Goal: Information Seeking & Learning: Learn about a topic

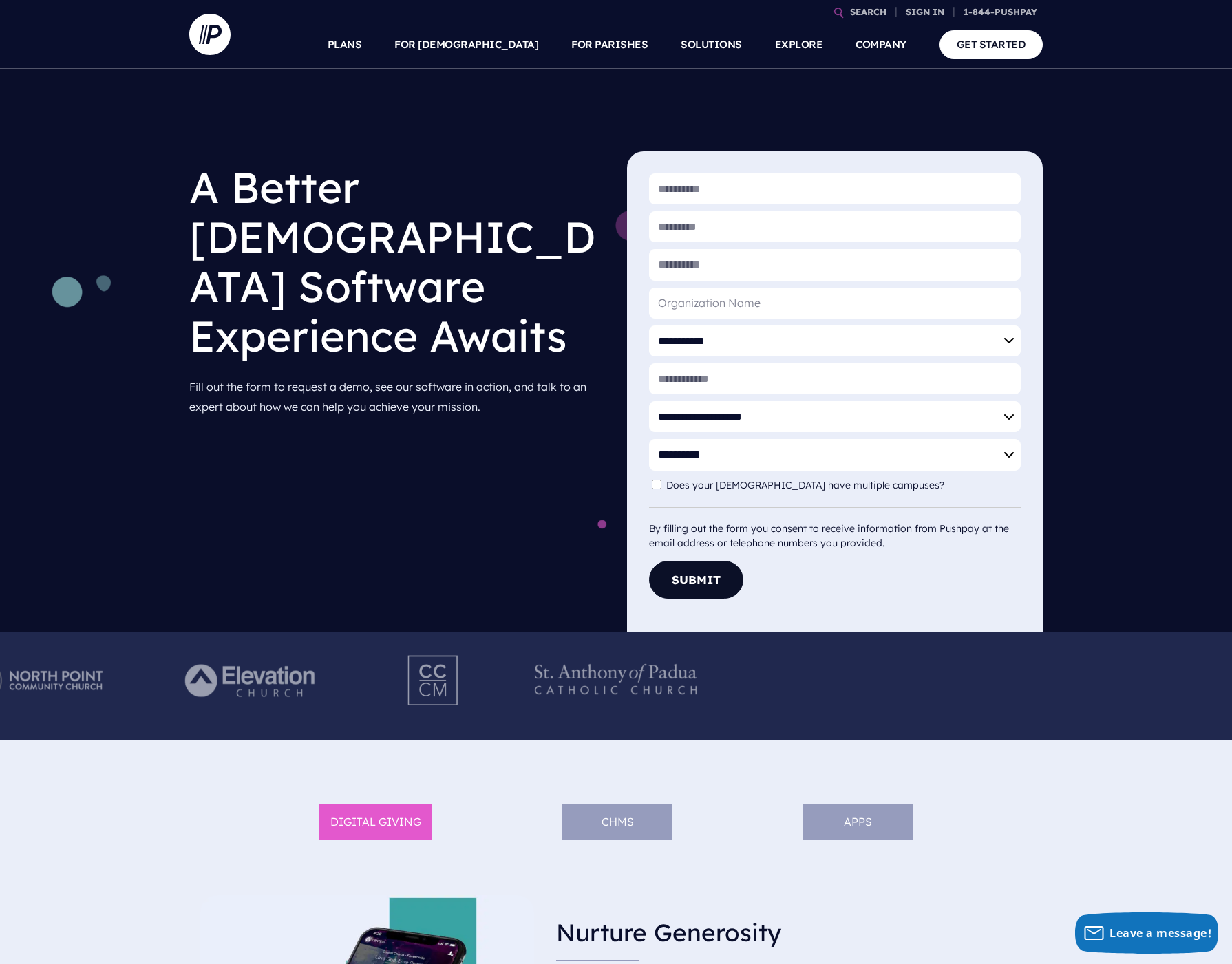
scroll to position [24, 0]
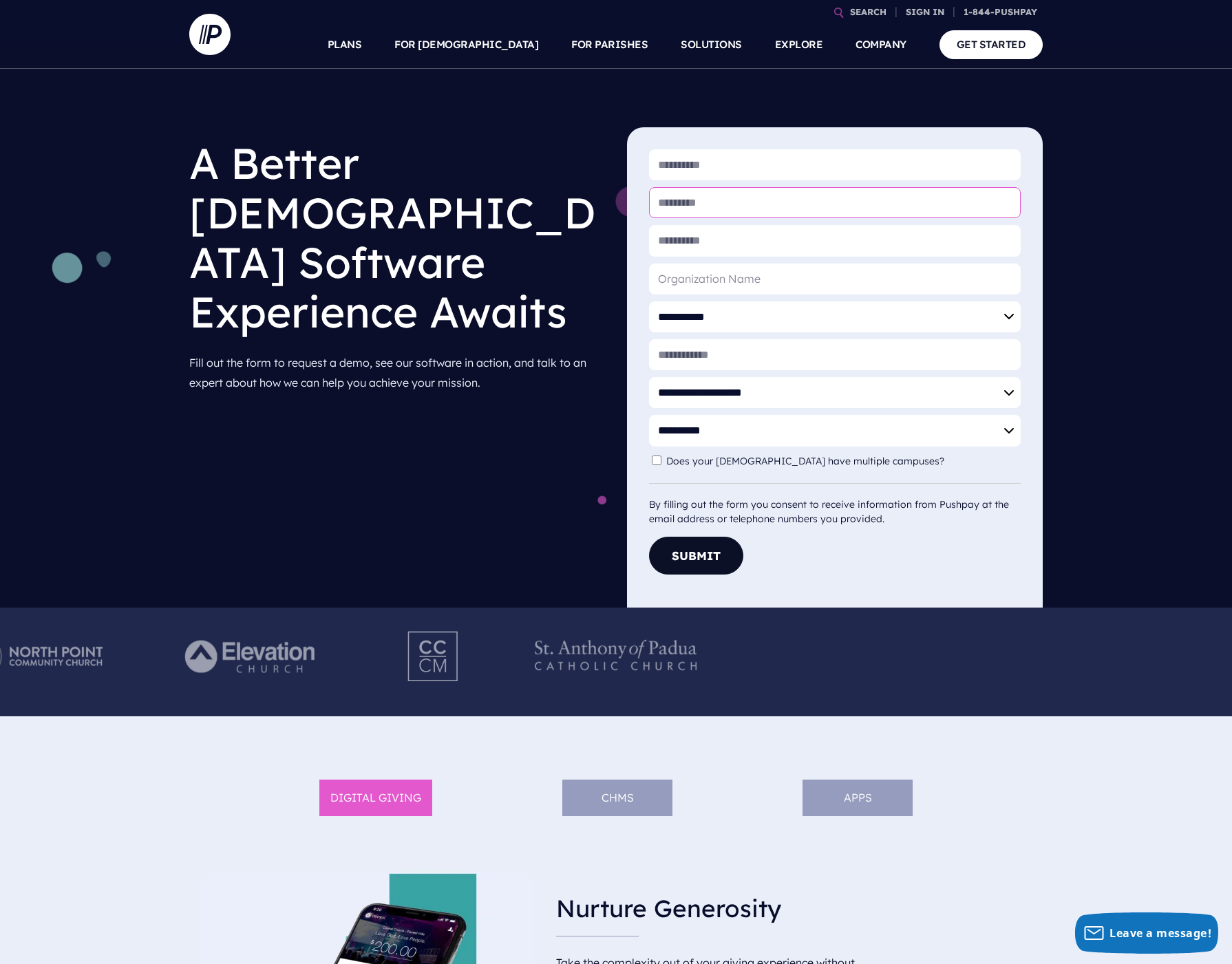
drag, startPoint x: 755, startPoint y: 216, endPoint x: 822, endPoint y: 379, distance: 176.2
click at [822, 379] on form "**********" at bounding box center [835, 361] width 372 height 425
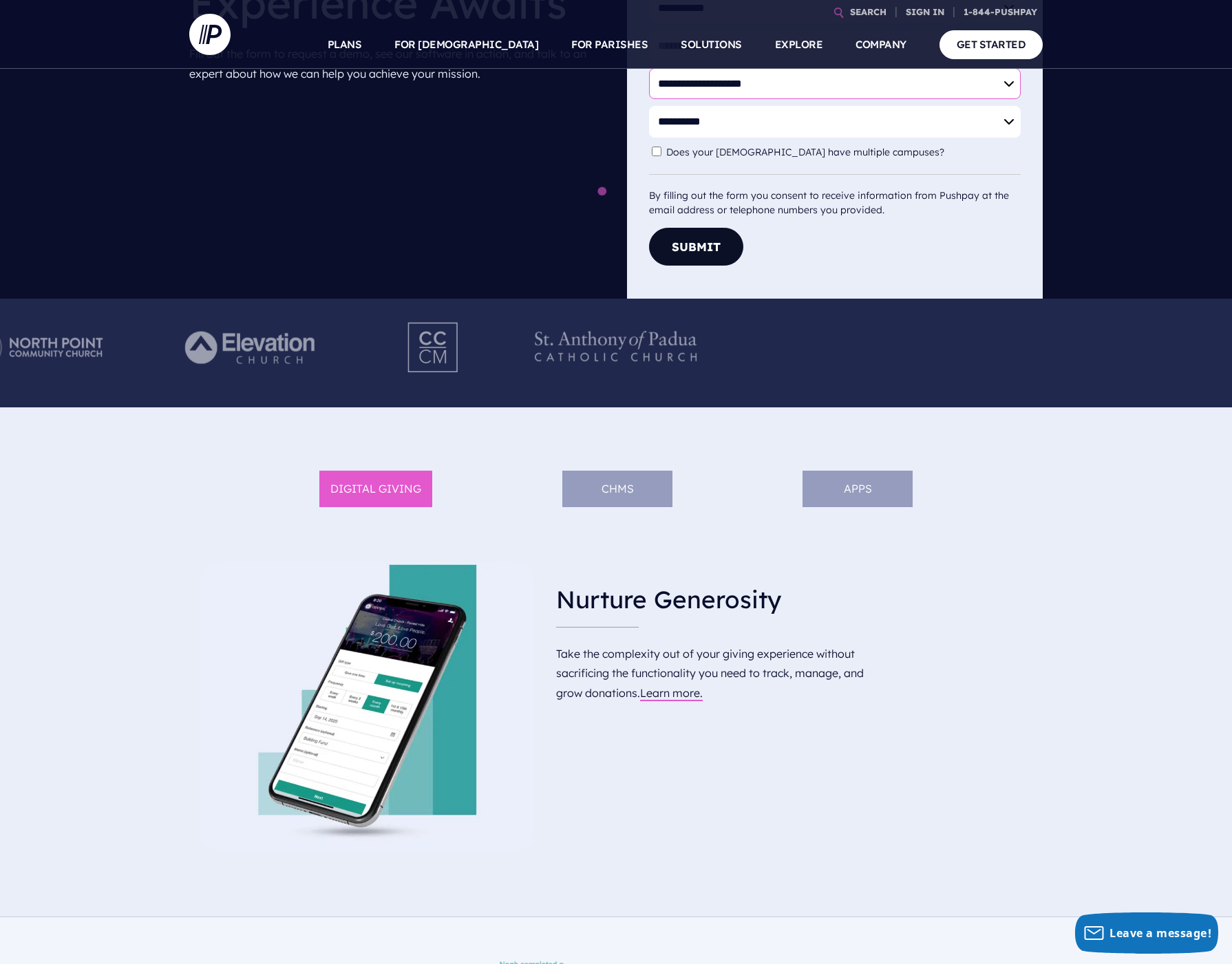
scroll to position [342, 0]
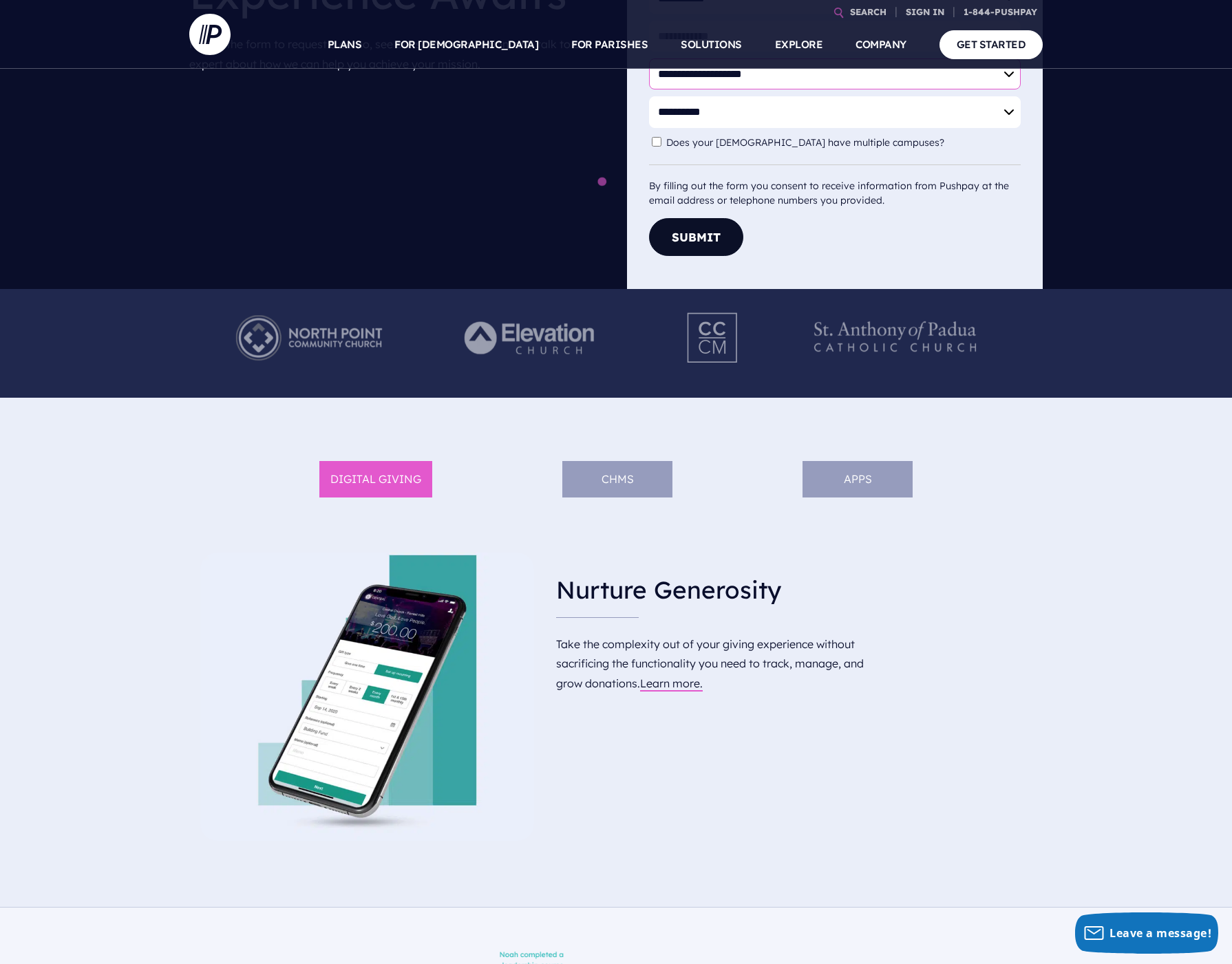
click at [403, 346] on img at bounding box center [308, 338] width 189 height 76
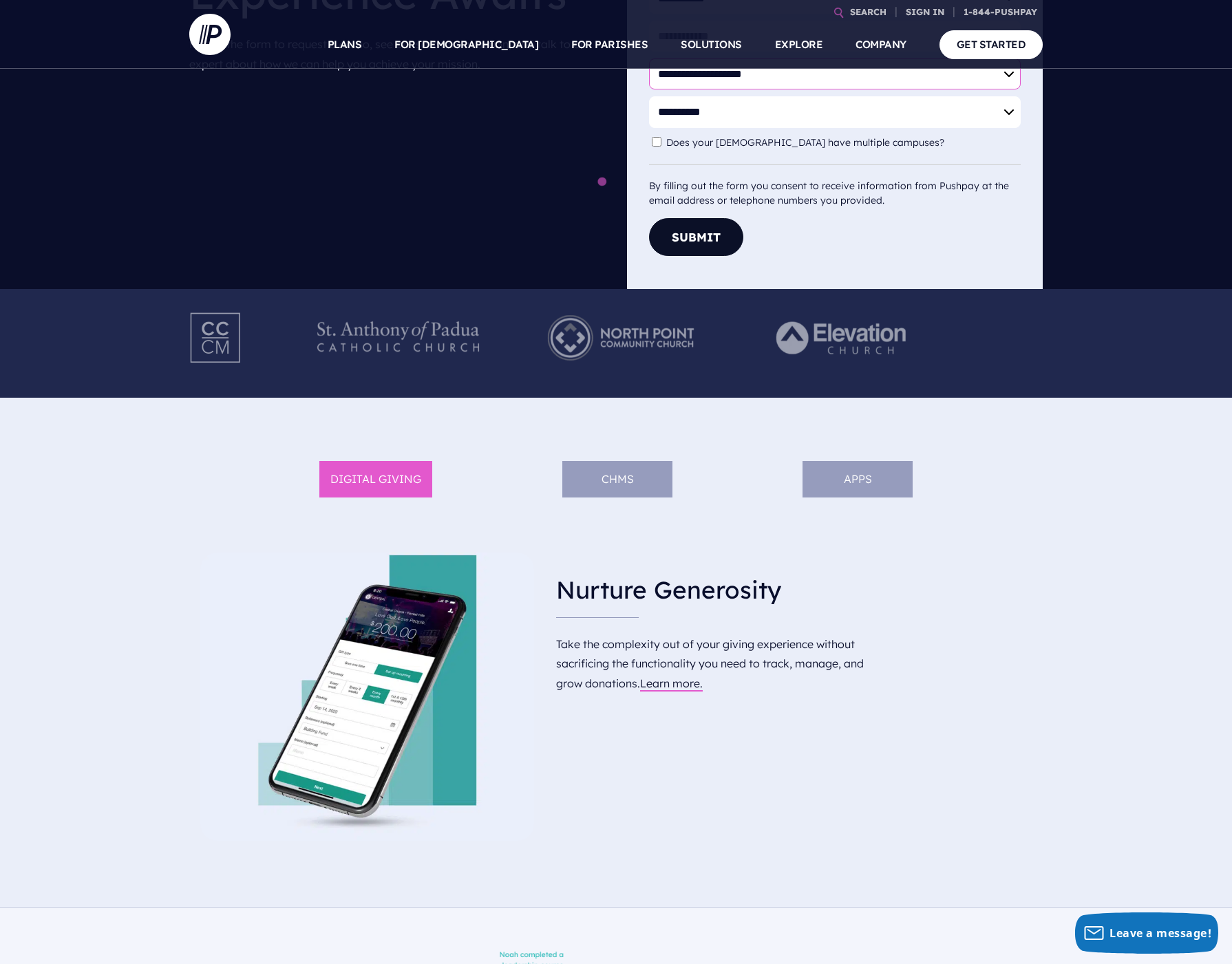
click at [670, 355] on img at bounding box center [620, 338] width 189 height 76
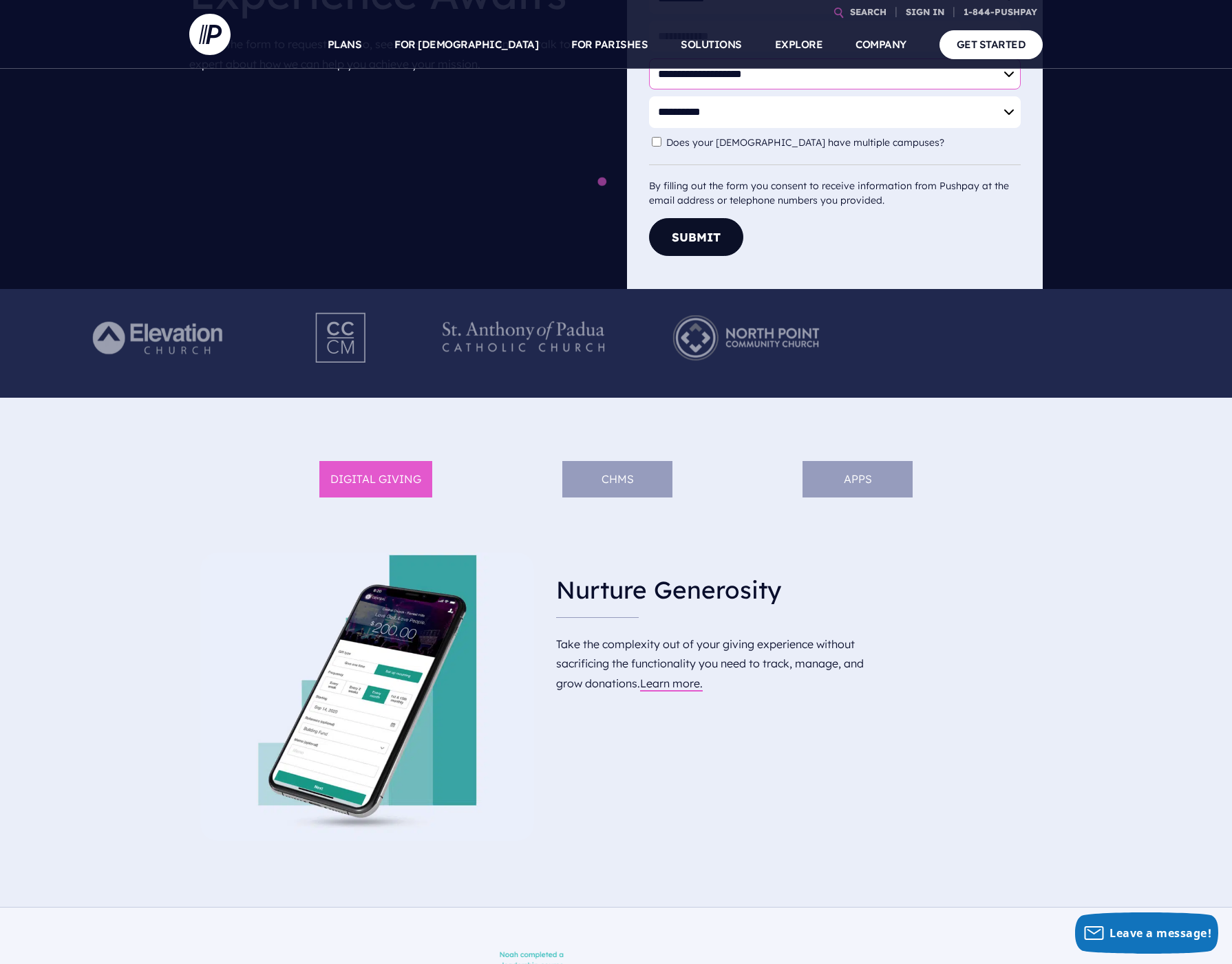
click at [722, 353] on img at bounding box center [745, 338] width 189 height 76
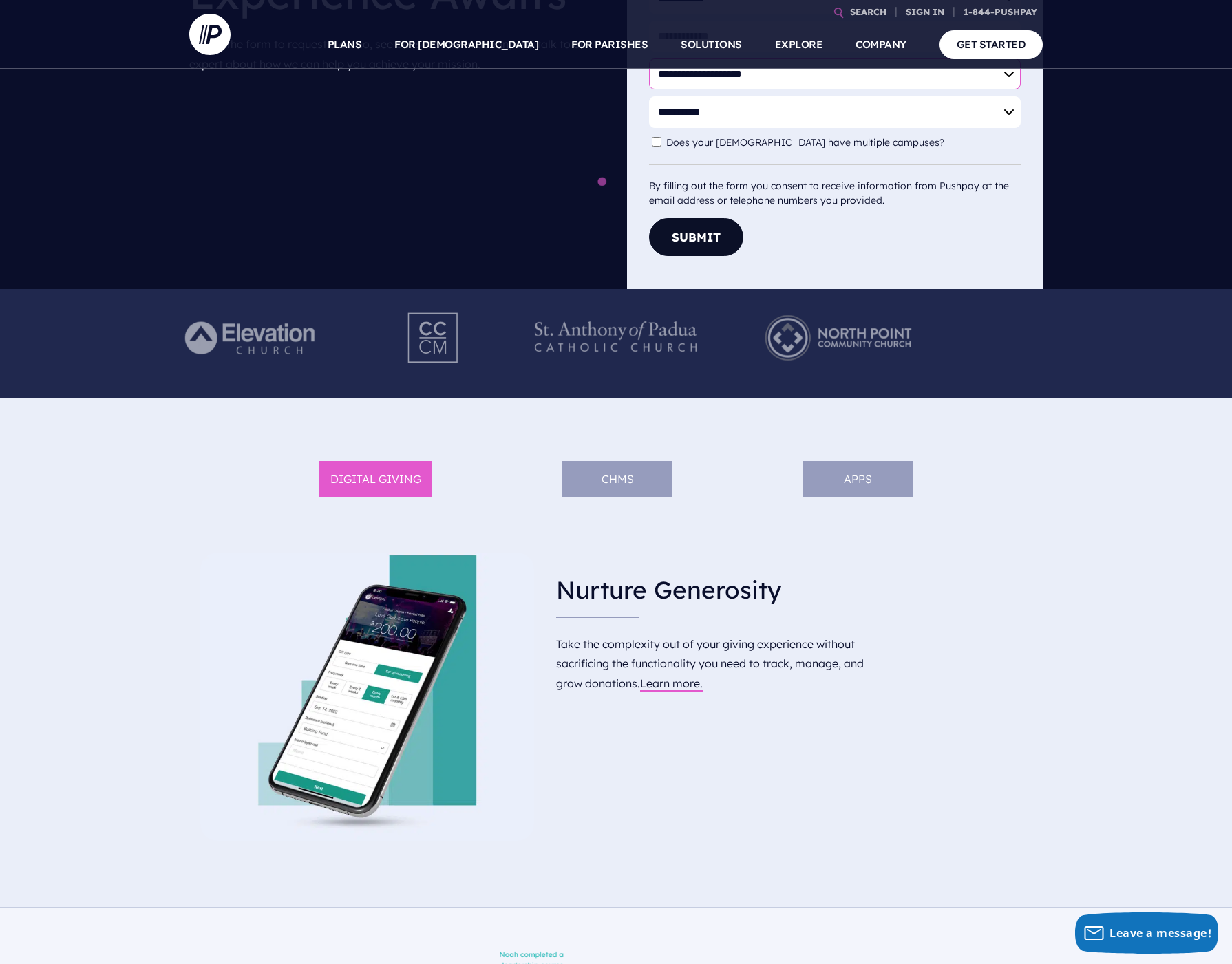
click at [488, 346] on img at bounding box center [434, 338] width 109 height 76
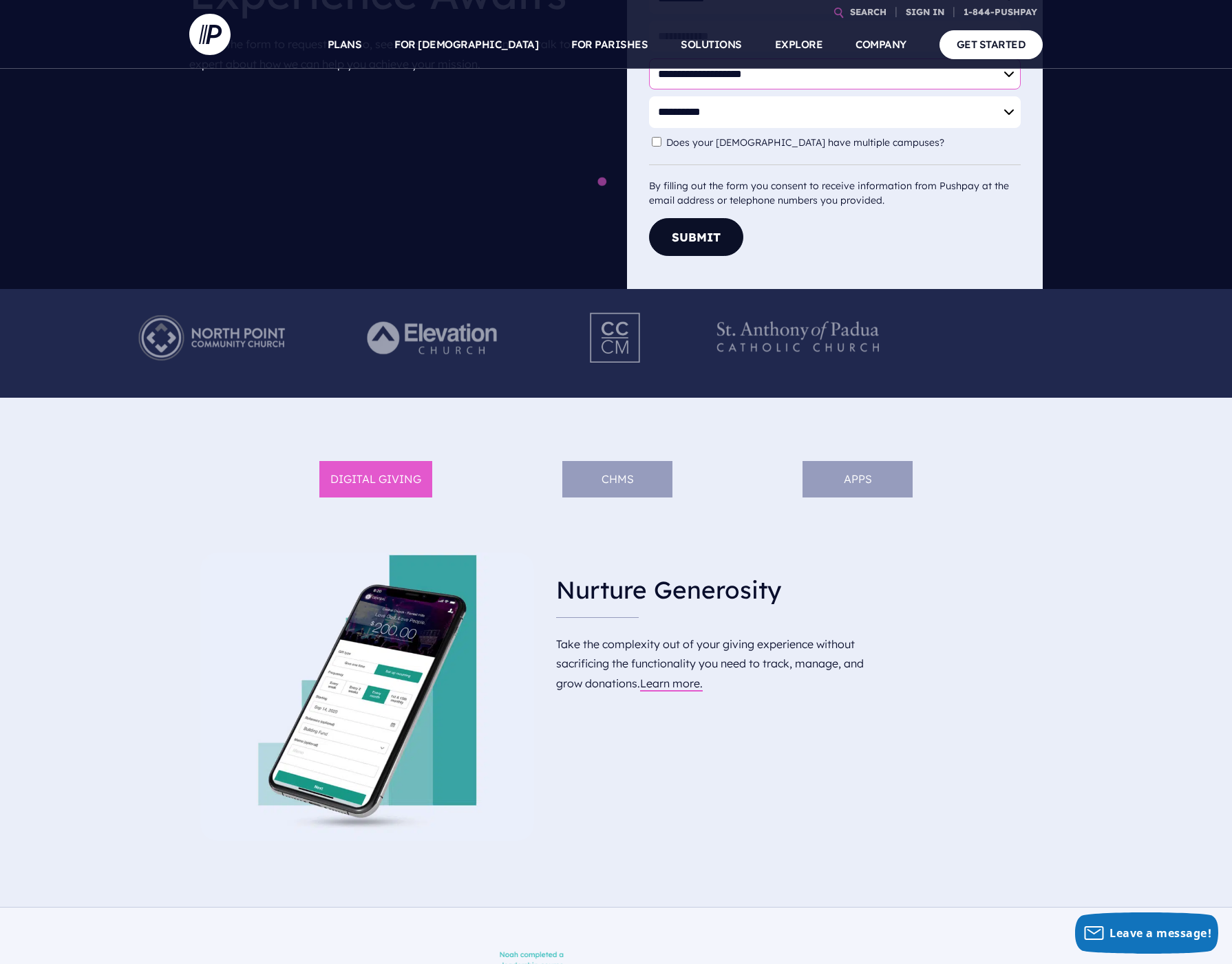
click at [528, 348] on img at bounding box center [434, 338] width 189 height 76
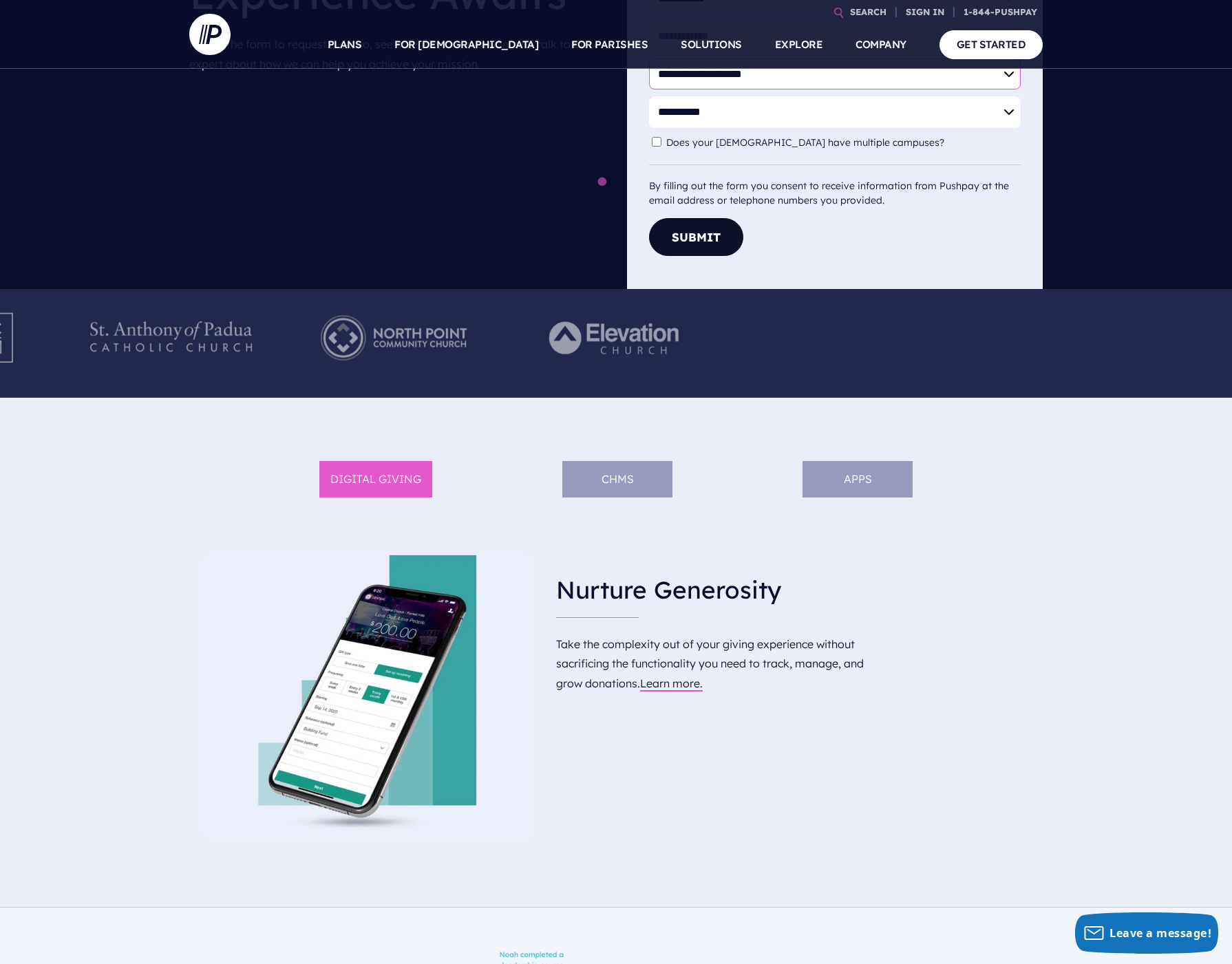
click at [488, 346] on img at bounding box center [393, 338] width 189 height 76
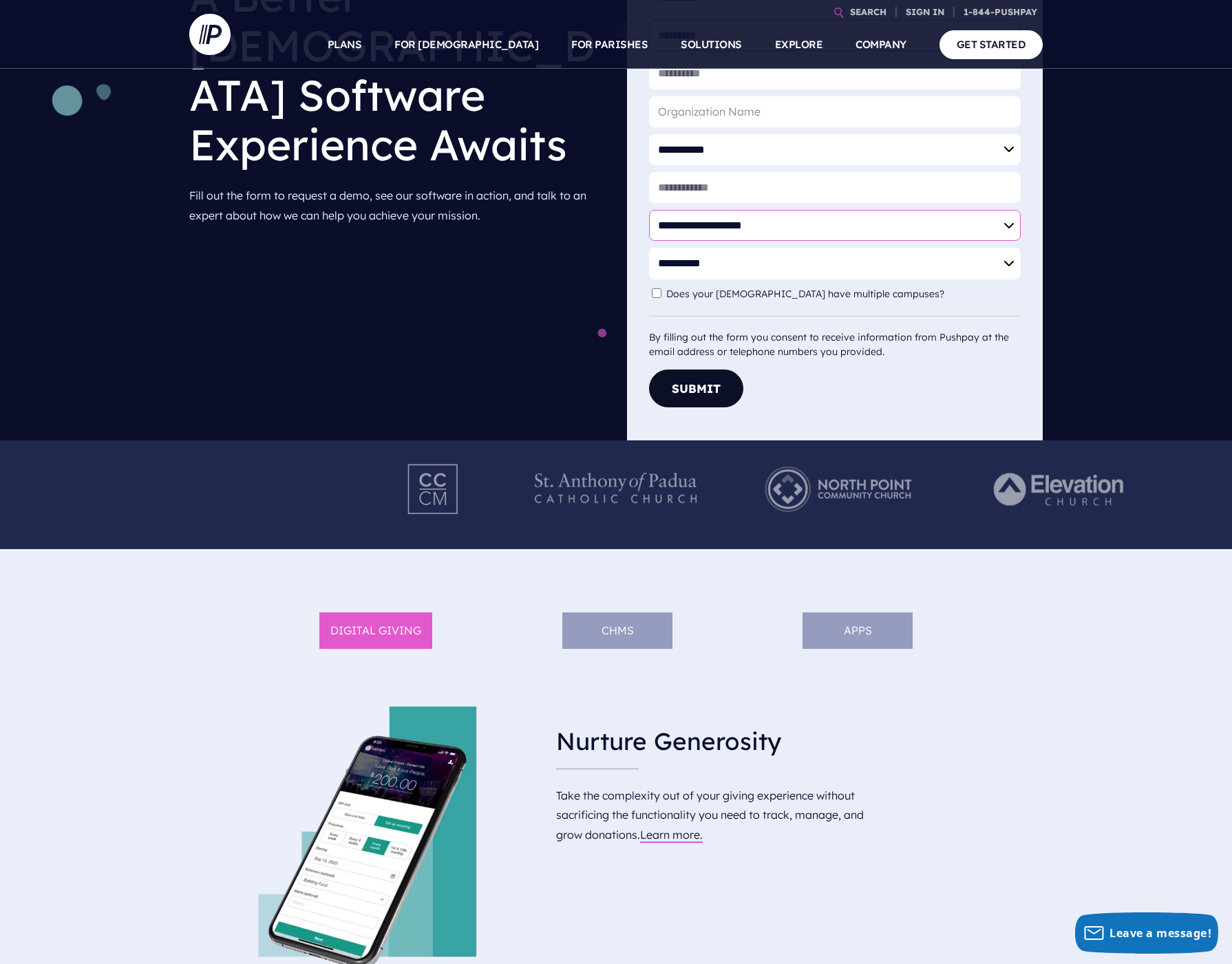
scroll to position [0, 0]
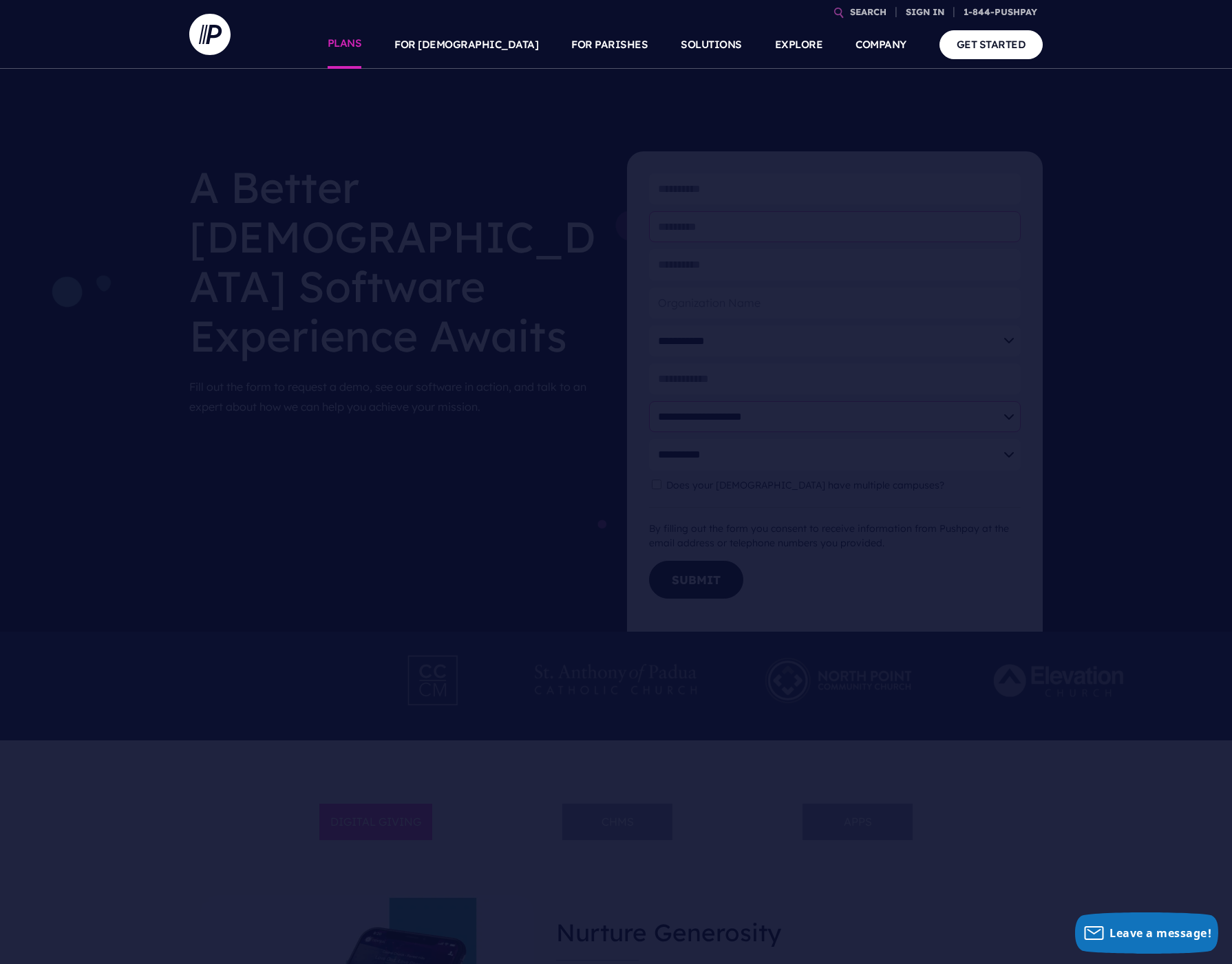
click at [362, 45] on link "PLANS" at bounding box center [344, 44] width 34 height 48
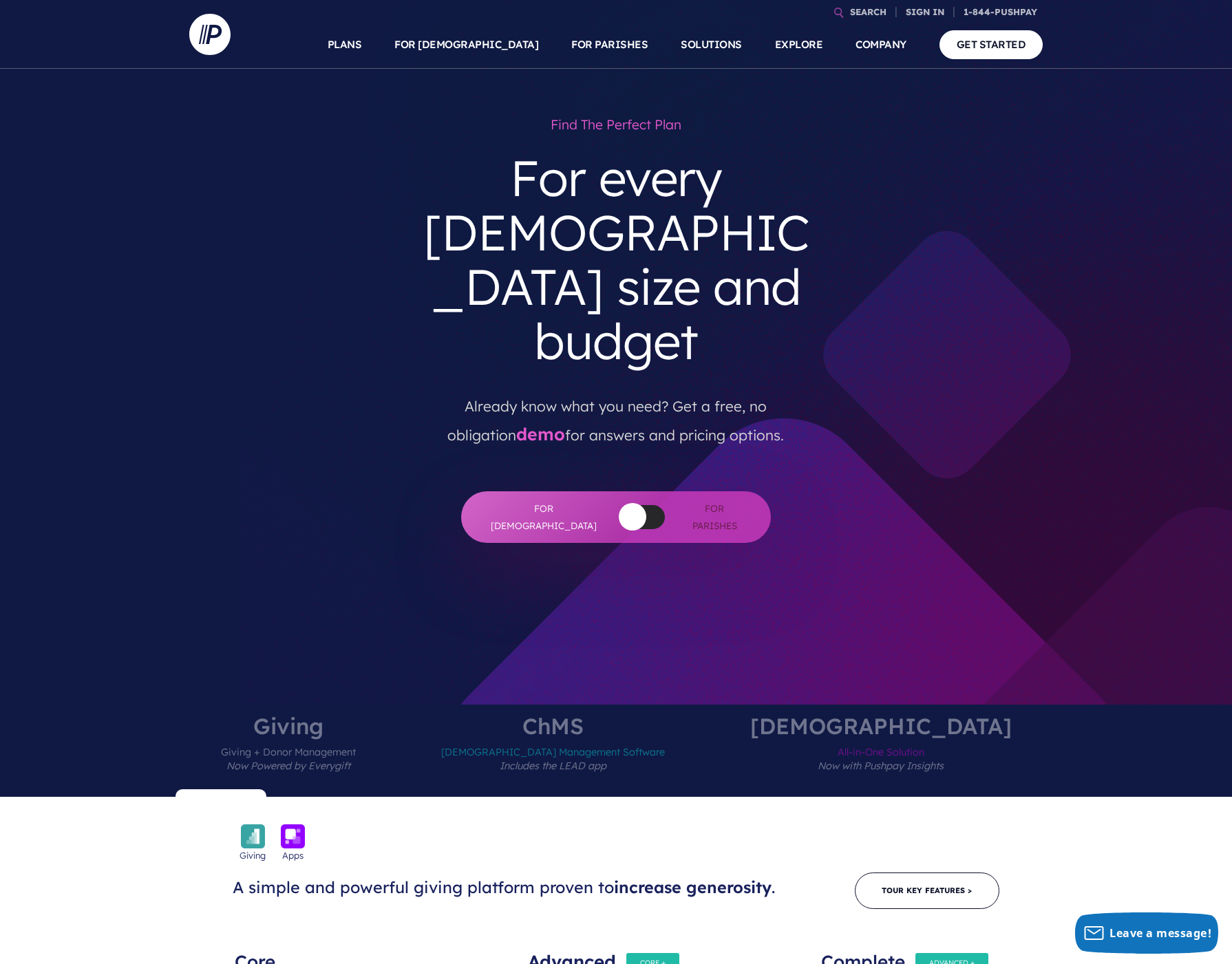
click at [633, 505] on div at bounding box center [641, 517] width 46 height 24
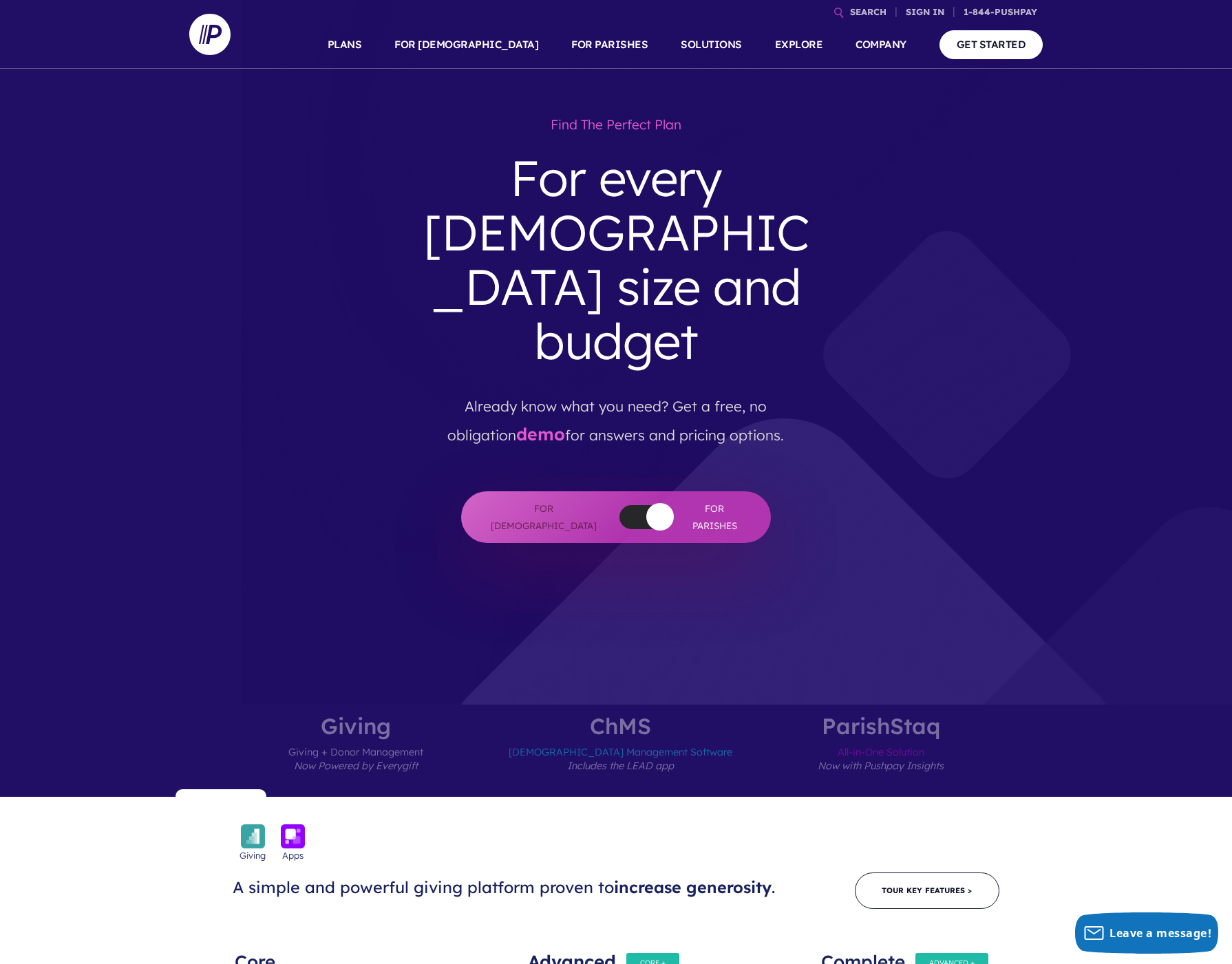
click at [646, 503] on button "button" at bounding box center [660, 517] width 27 height 27
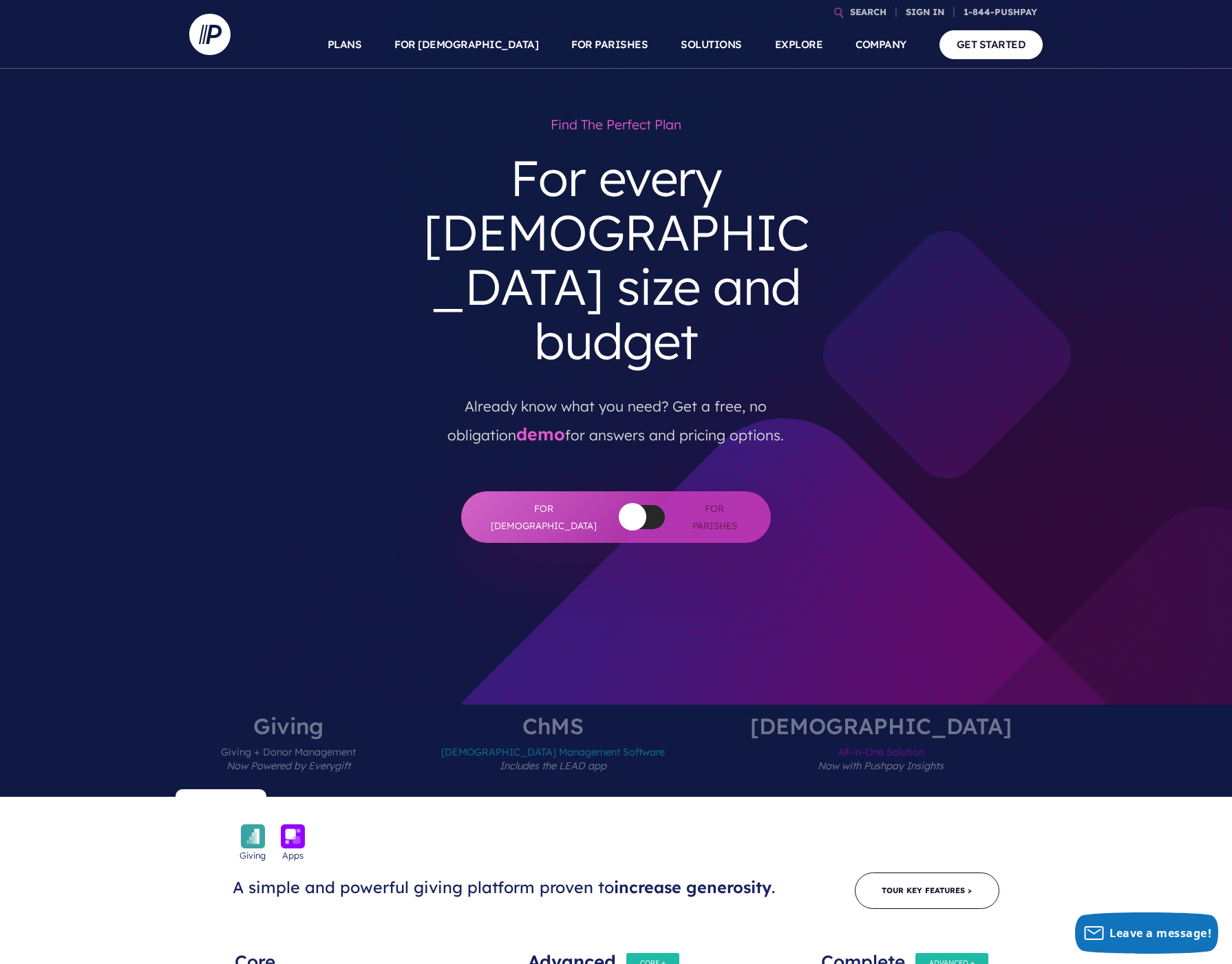
click at [633, 505] on div at bounding box center [641, 517] width 46 height 24
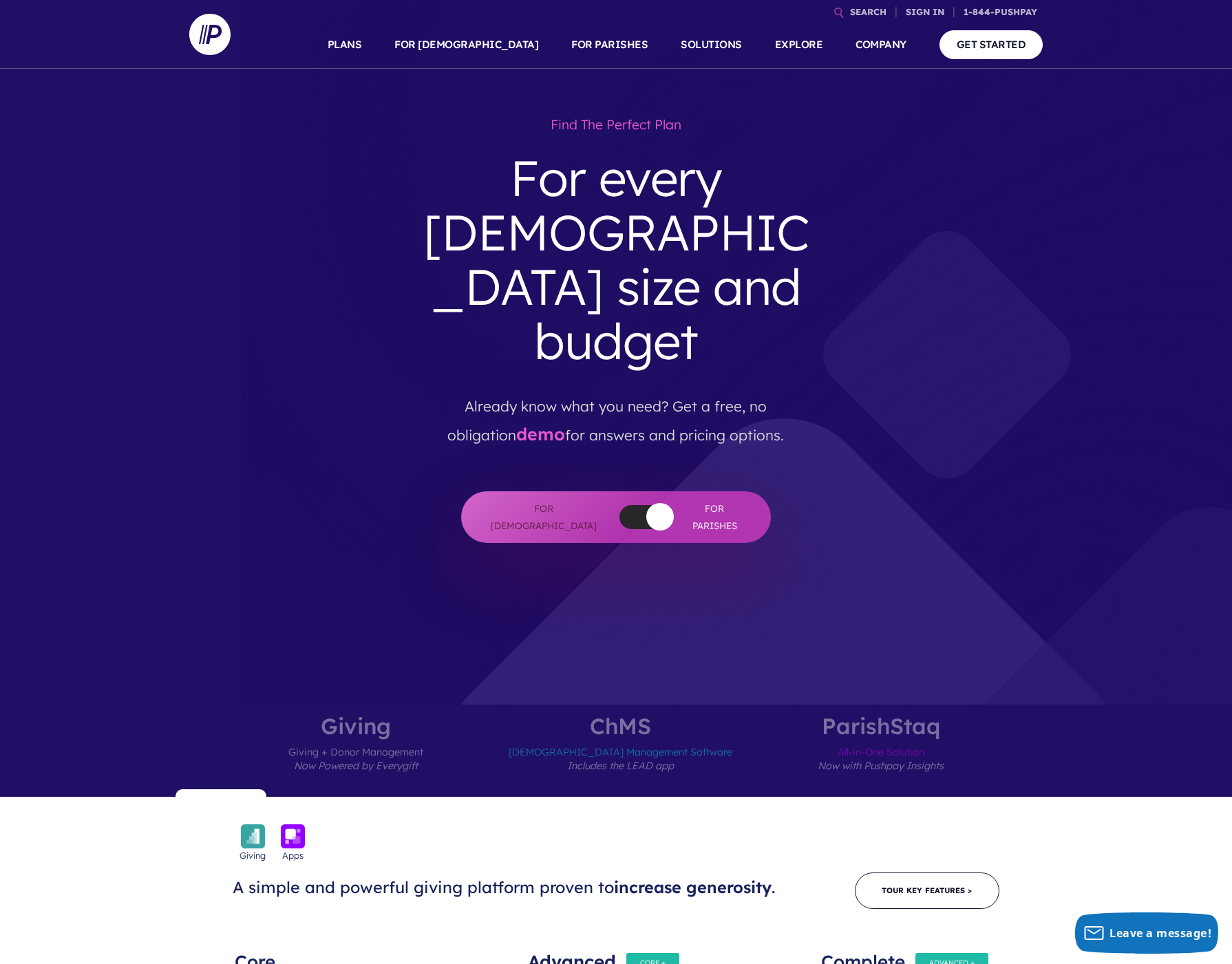
click at [646, 503] on button "button" at bounding box center [660, 517] width 27 height 27
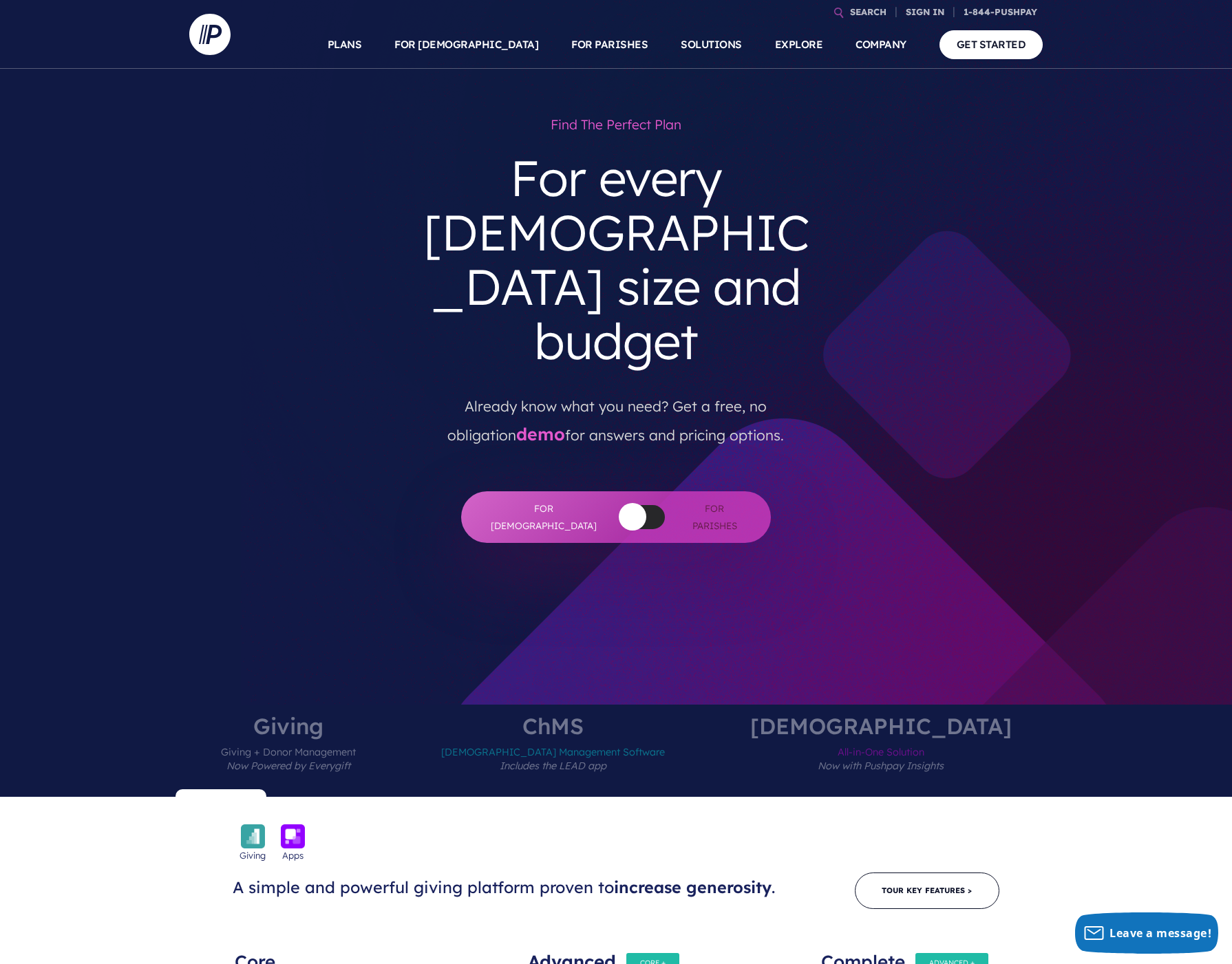
click at [633, 505] on div at bounding box center [641, 517] width 46 height 24
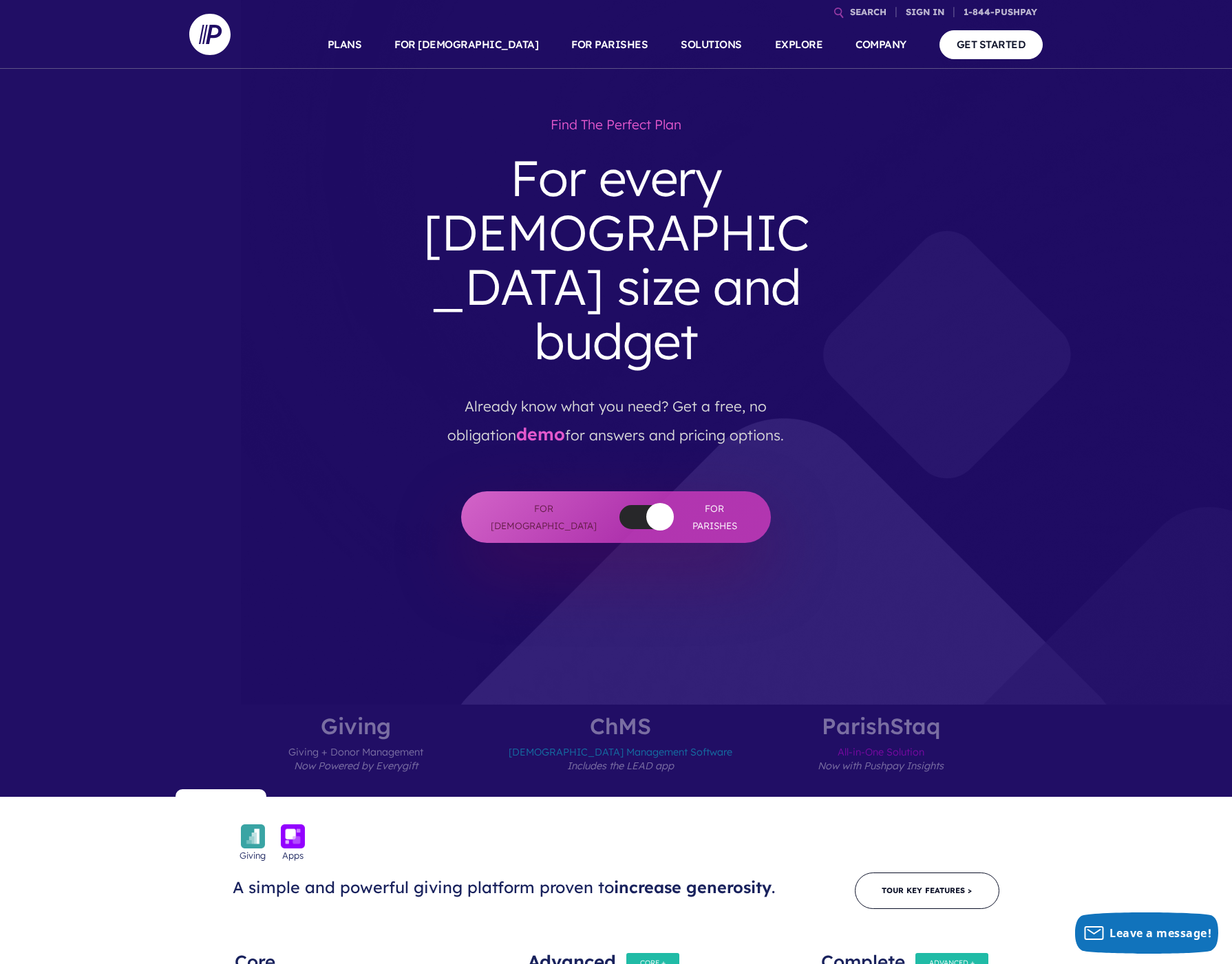
click at [646, 503] on button "button" at bounding box center [660, 517] width 27 height 27
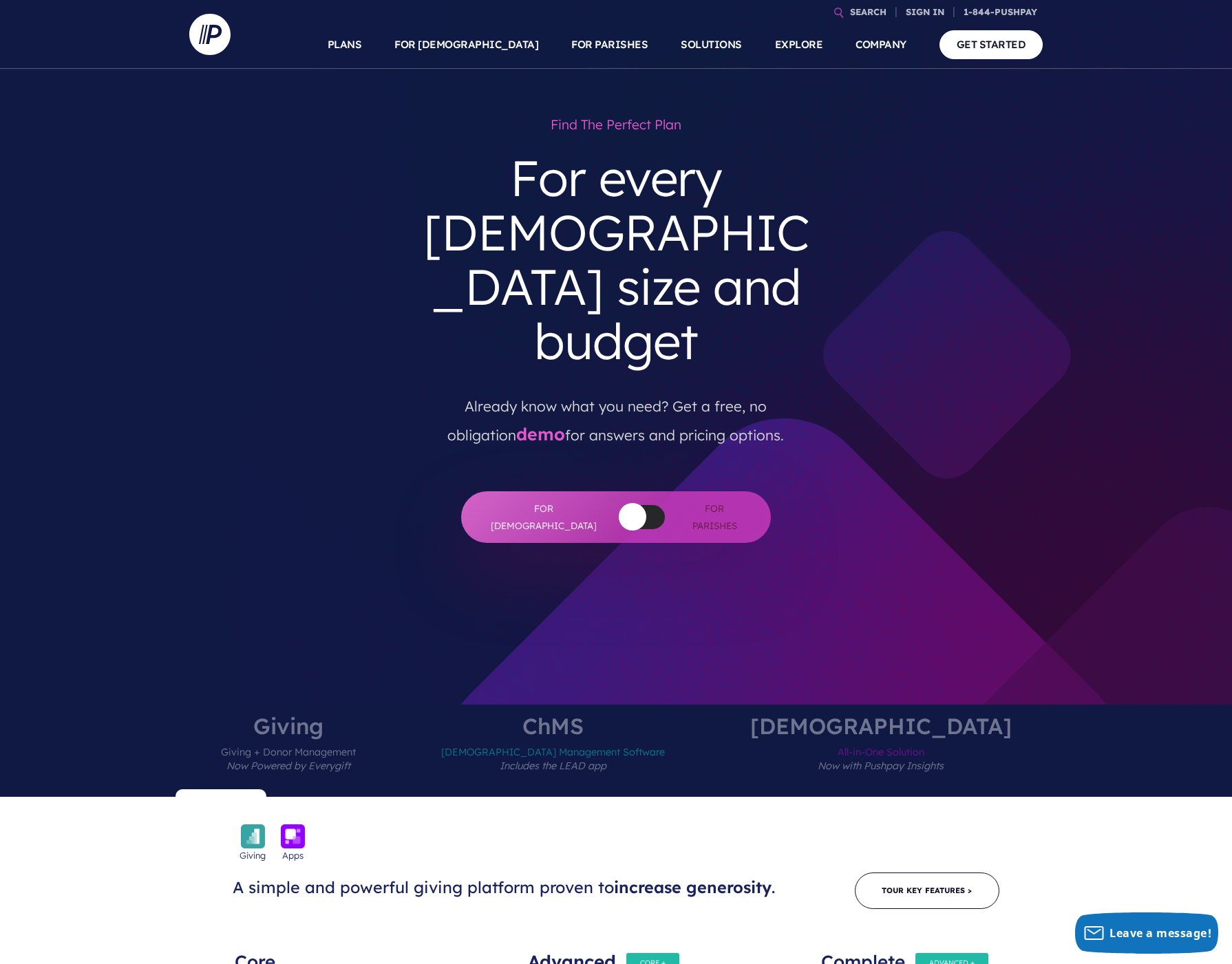
click at [633, 505] on div at bounding box center [641, 517] width 46 height 24
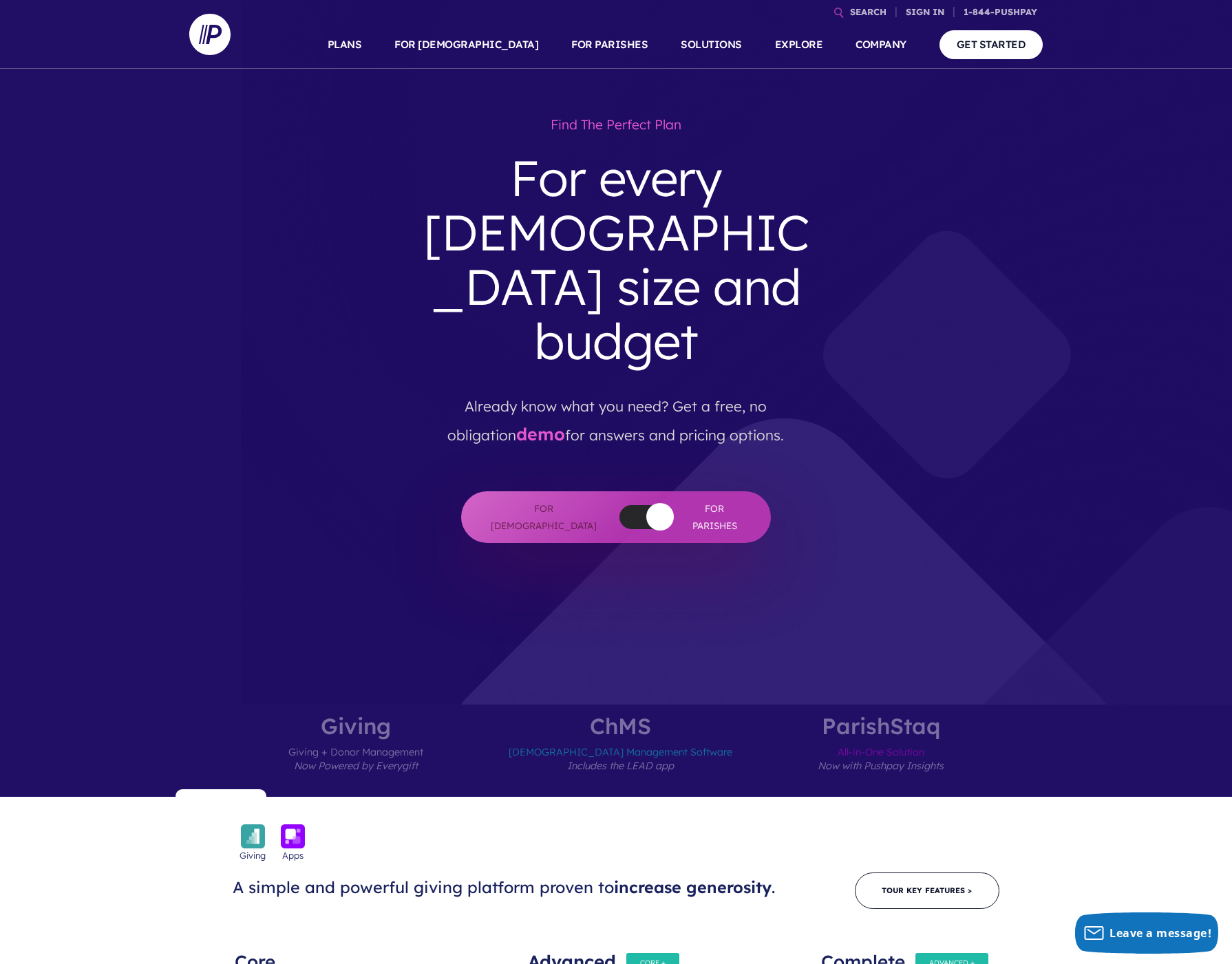
click at [646, 503] on button "button" at bounding box center [660, 517] width 27 height 27
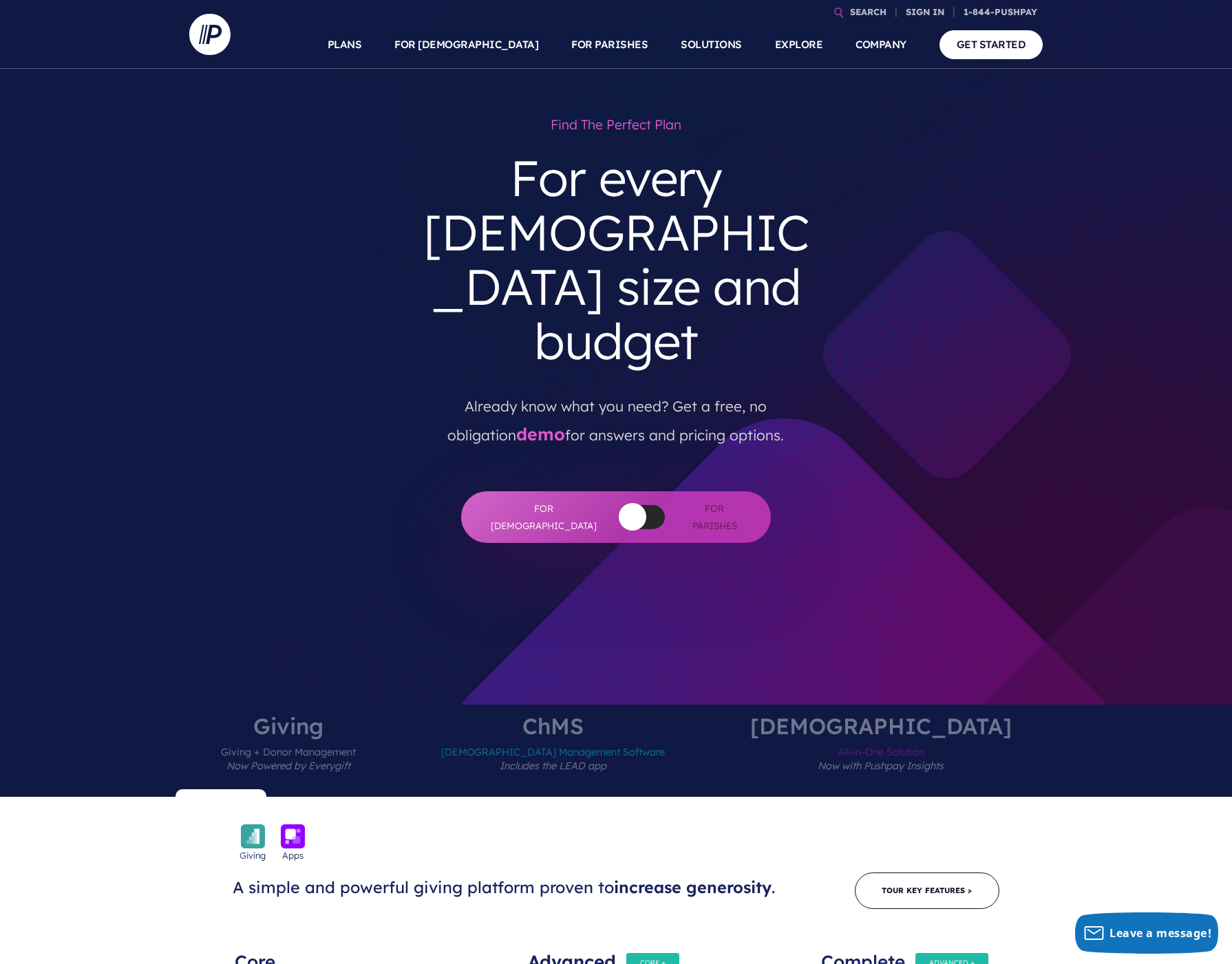
click at [635, 505] on div at bounding box center [641, 517] width 46 height 24
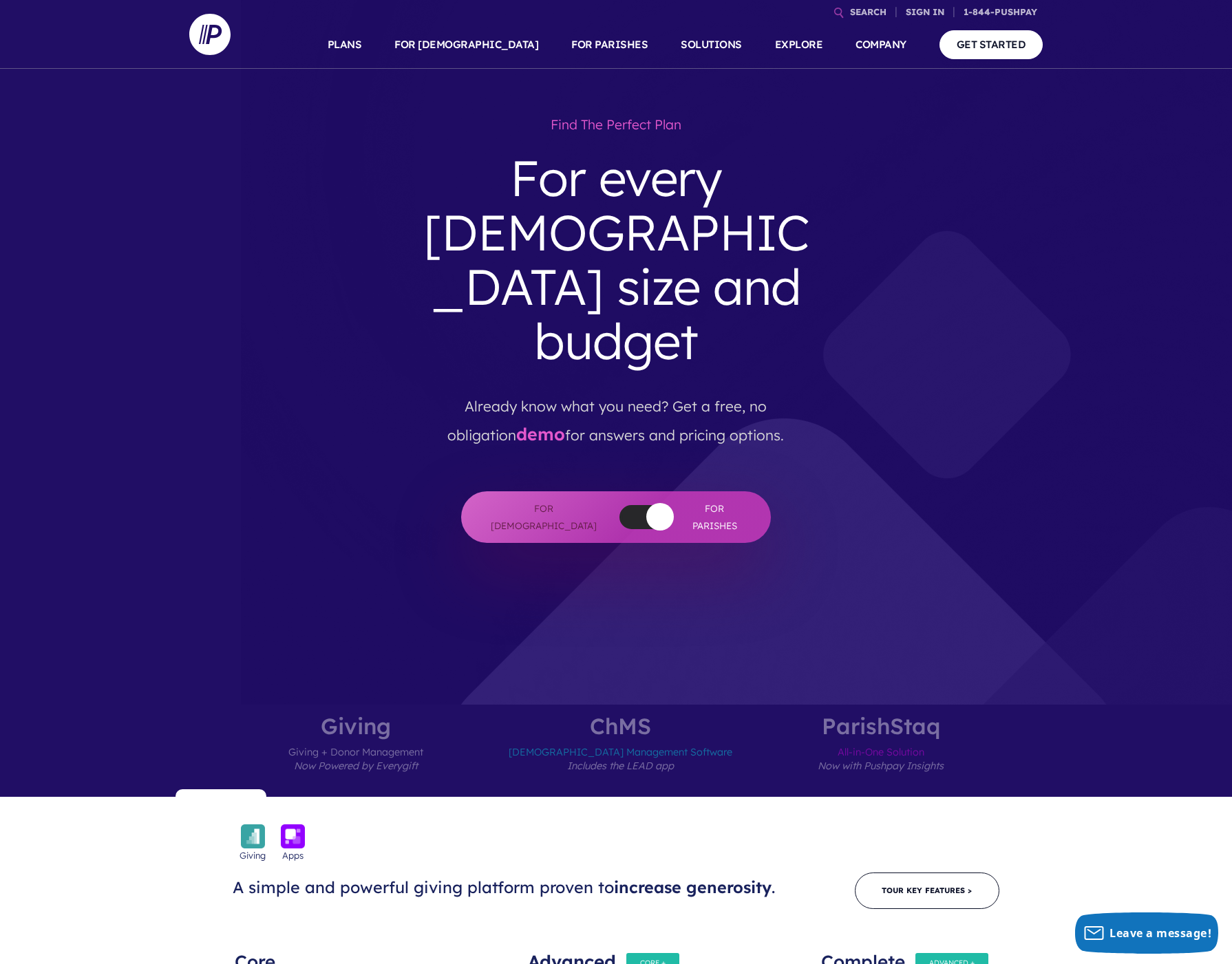
click at [696, 500] on span "For Parishes" at bounding box center [713, 517] width 57 height 34
click at [646, 503] on button "button" at bounding box center [660, 517] width 27 height 27
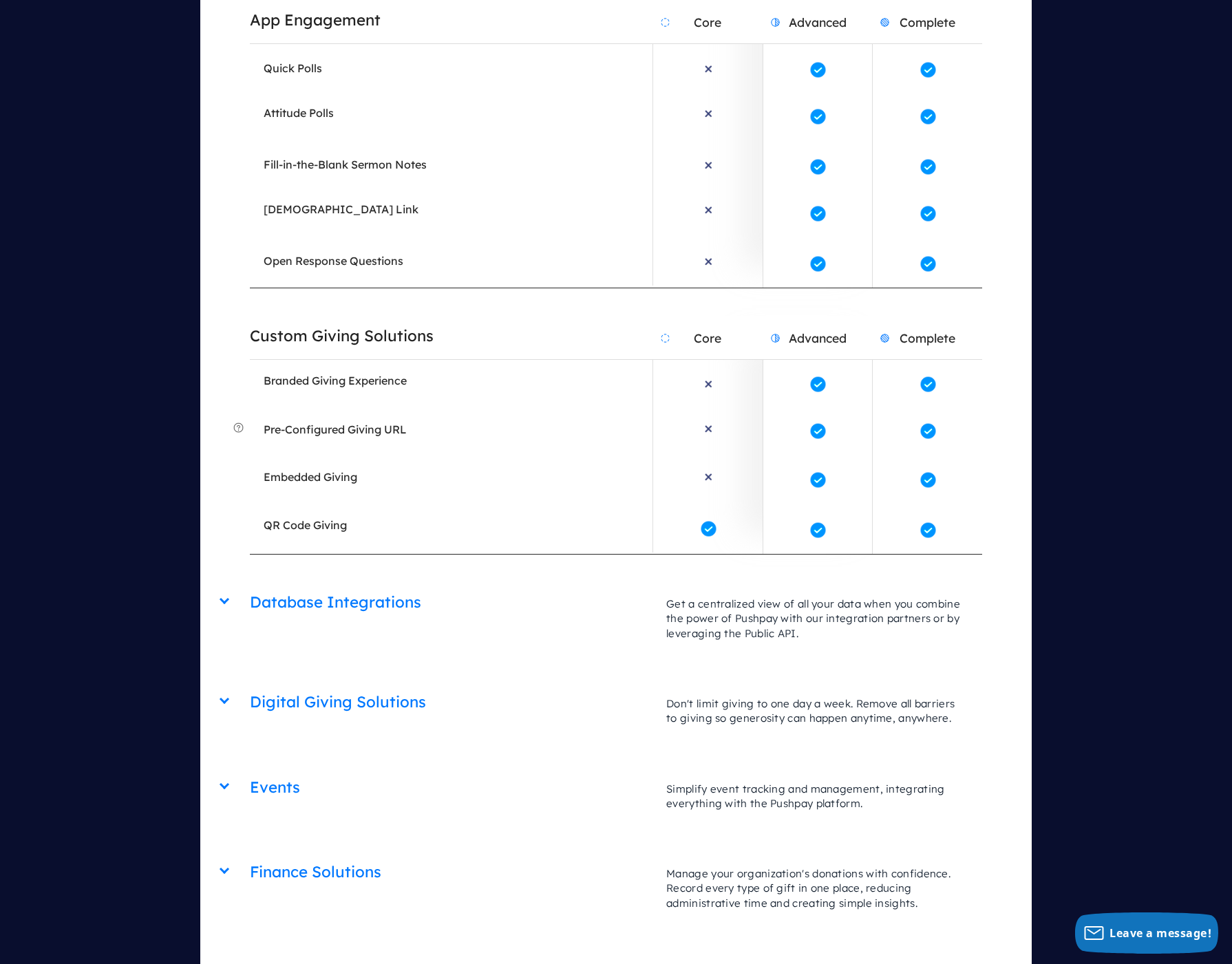
scroll to position [2958, 0]
click at [334, 468] on em "Embedded Giving" at bounding box center [310, 475] width 93 height 14
click at [692, 454] on li "Embedded GivingL" at bounding box center [707, 478] width 109 height 48
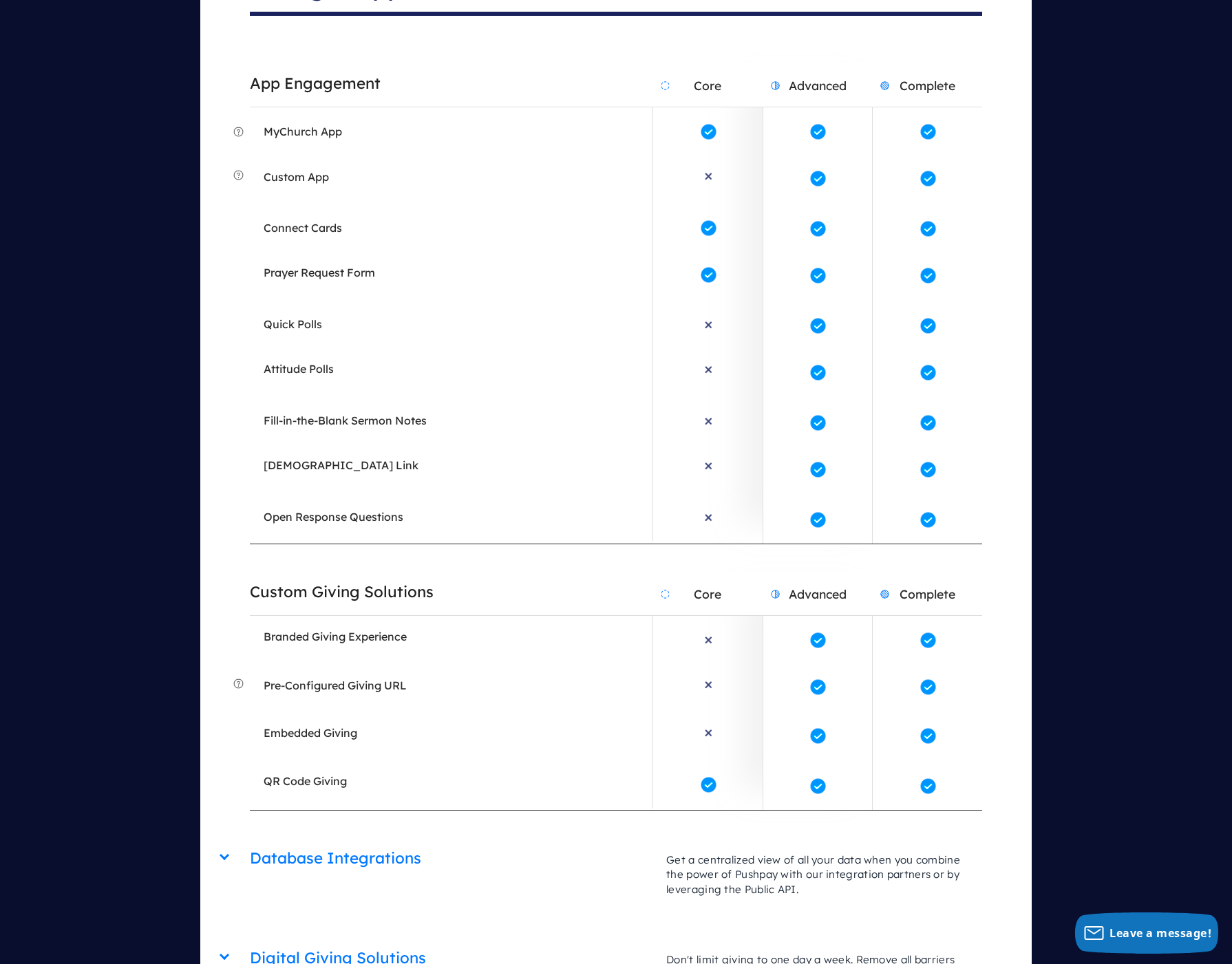
scroll to position [2715, 0]
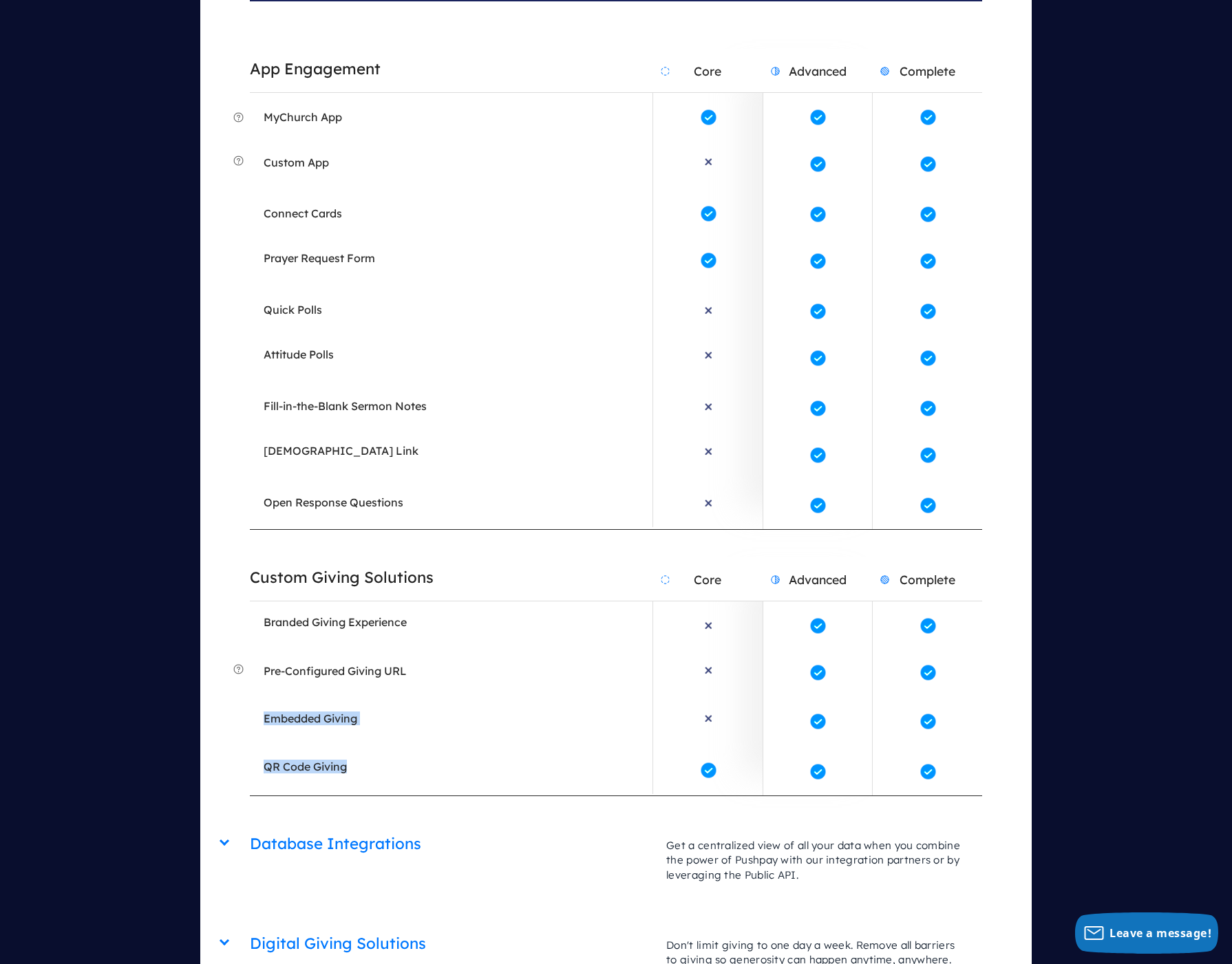
drag, startPoint x: 273, startPoint y: 567, endPoint x: 960, endPoint y: 584, distance: 687.2
click at [960, 584] on div "Custom Giving Solutions Core Advanced Complete Increase generosity by providing…" at bounding box center [616, 662] width 732 height 267
click at [393, 601] on li "Branded Giving Experience" at bounding box center [452, 625] width 403 height 48
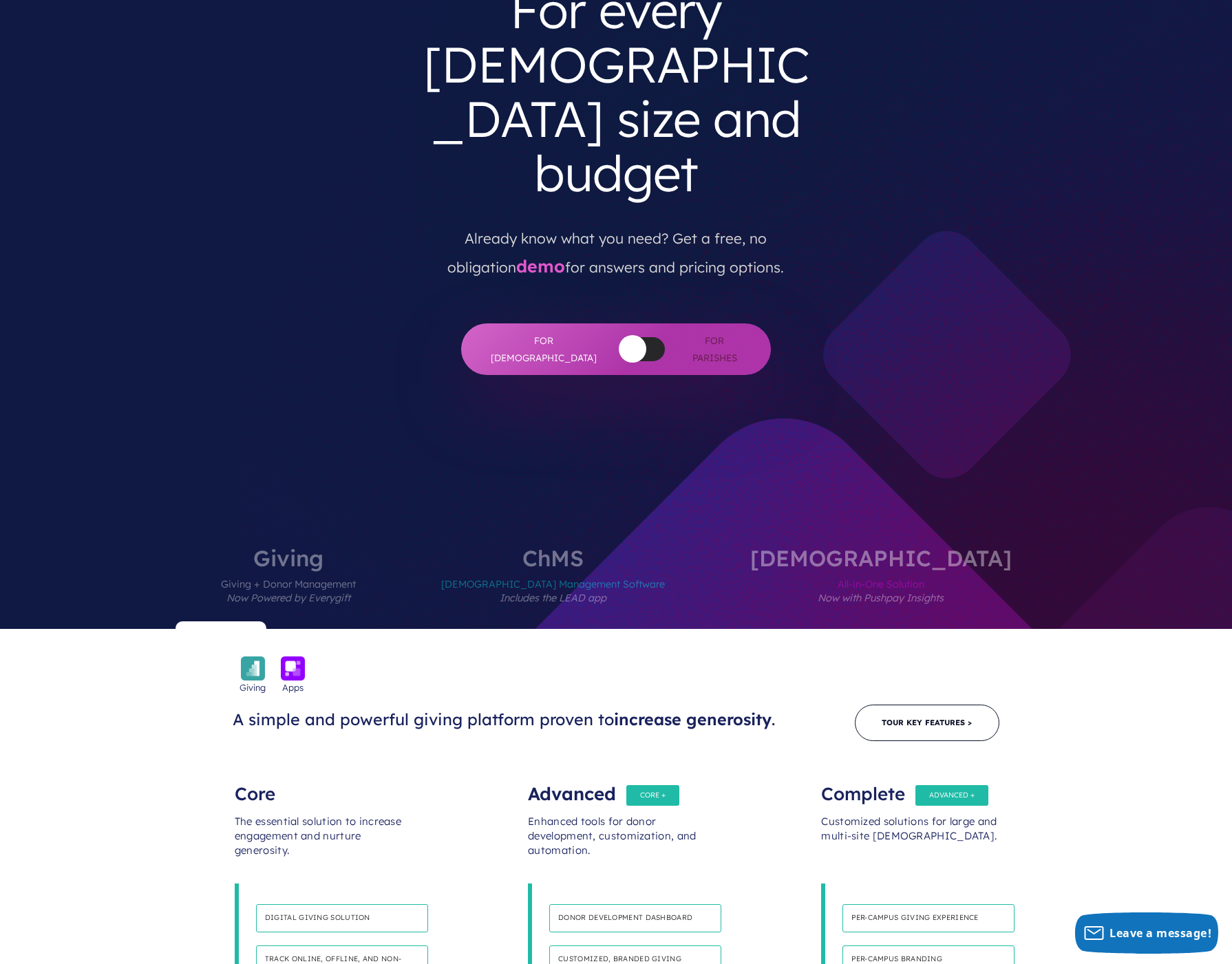
scroll to position [0, 0]
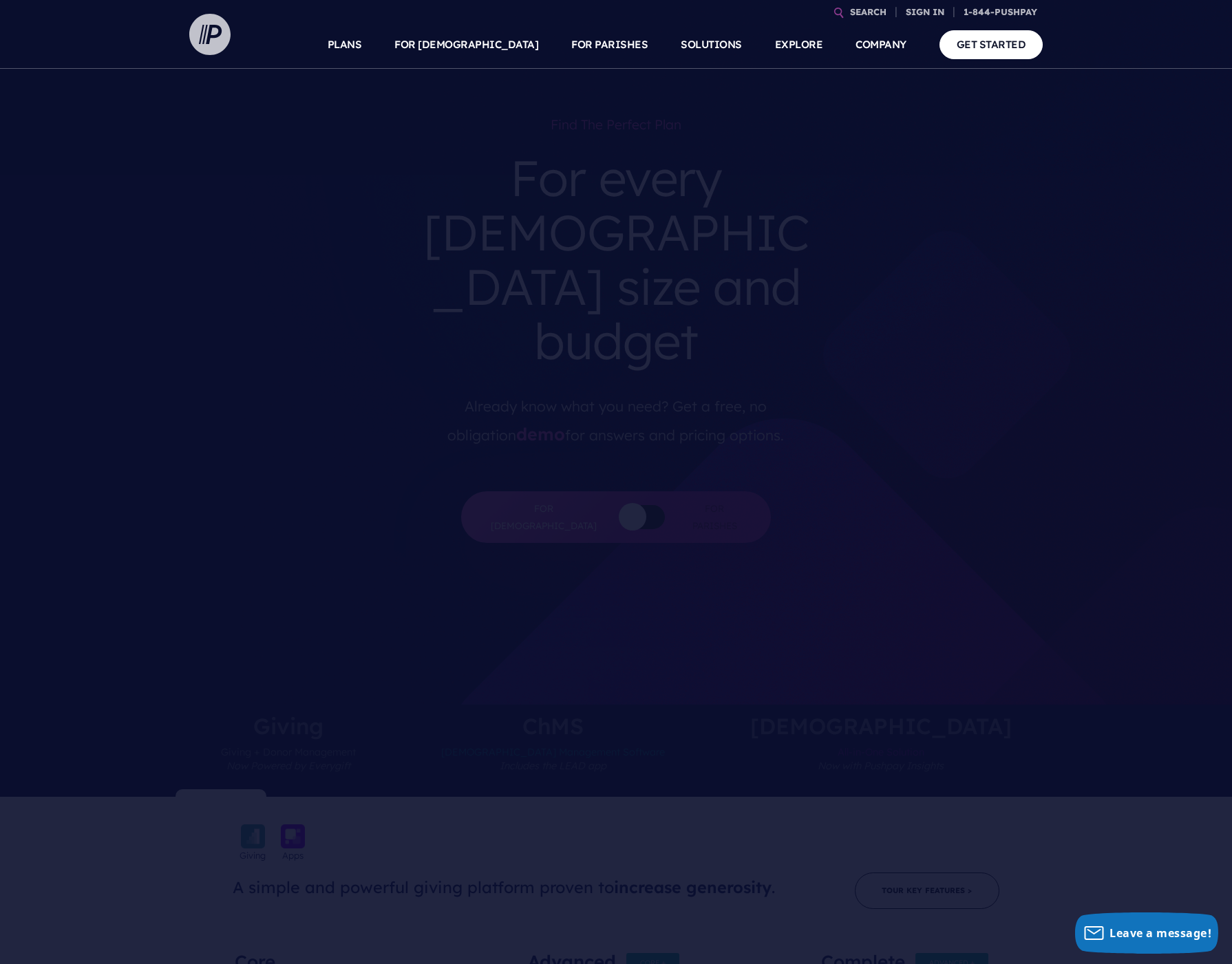
click at [207, 41] on img at bounding box center [209, 34] width 41 height 41
